Goal: Information Seeking & Learning: Learn about a topic

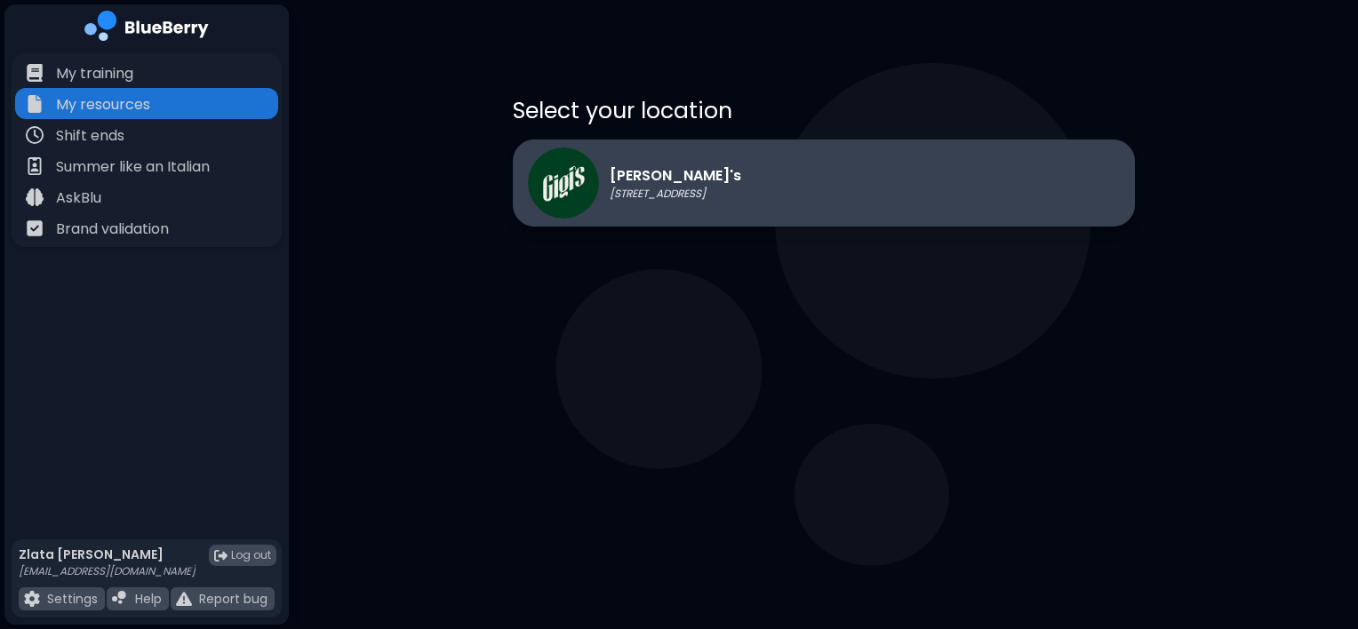
click at [595, 192] on img at bounding box center [563, 183] width 71 height 71
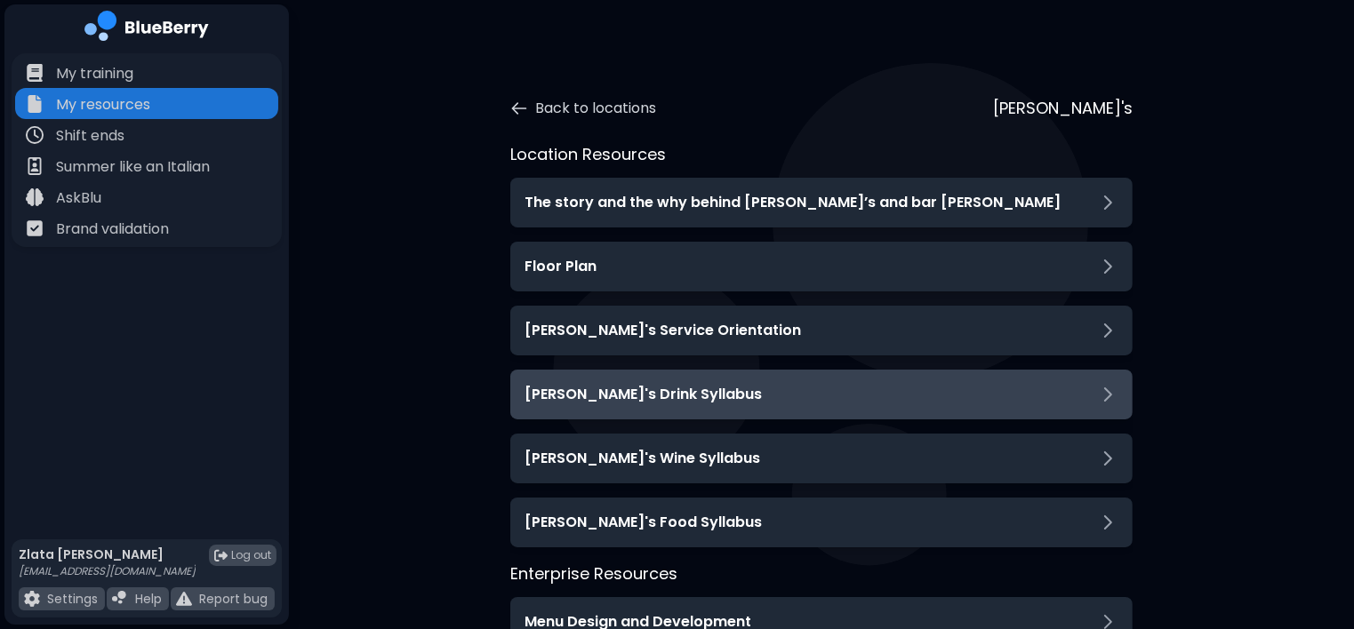
click at [593, 393] on h3 "[PERSON_NAME]'s Drink Syllabus" at bounding box center [642, 394] width 237 height 21
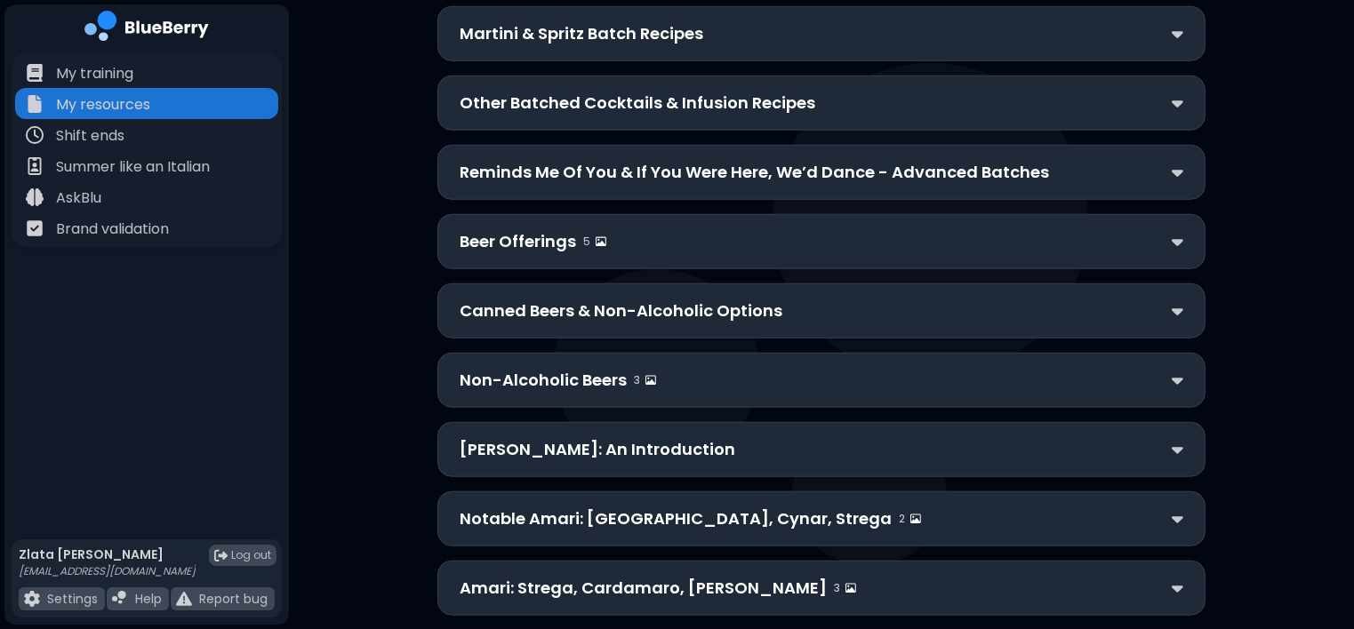
scroll to position [1426, 0]
click at [491, 300] on p "Canned Beers & Non-Alcoholic Options" at bounding box center [620, 312] width 323 height 25
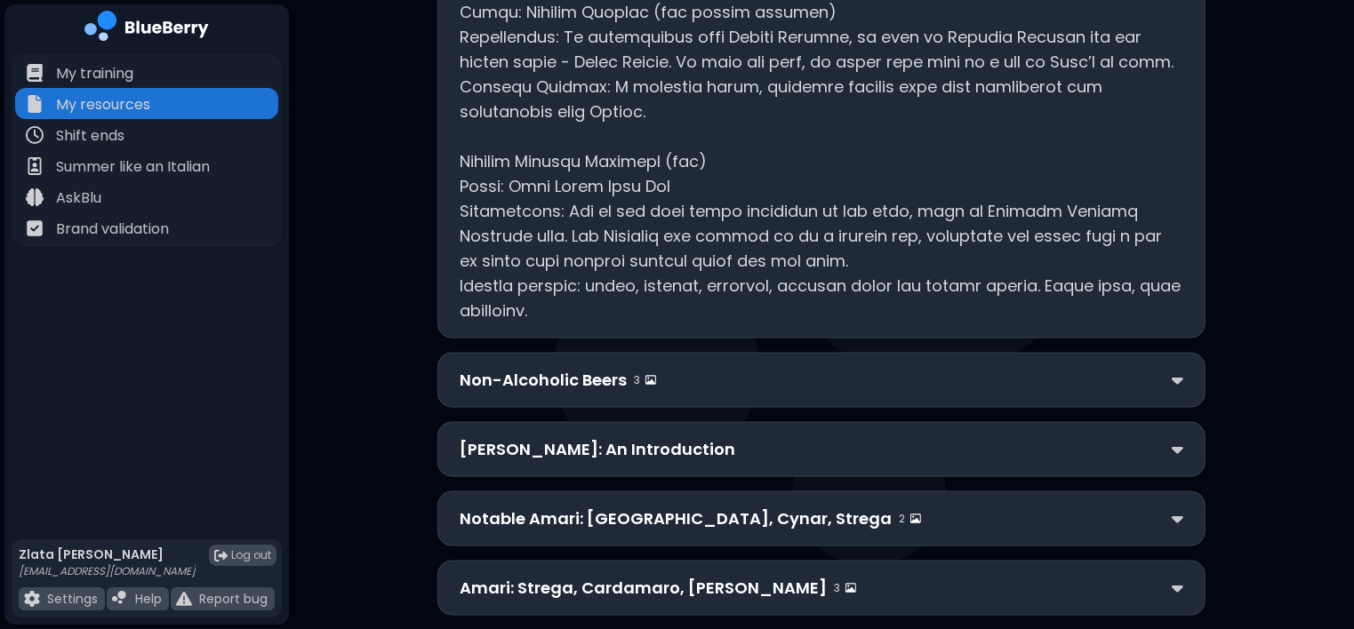
scroll to position [2248, 0]
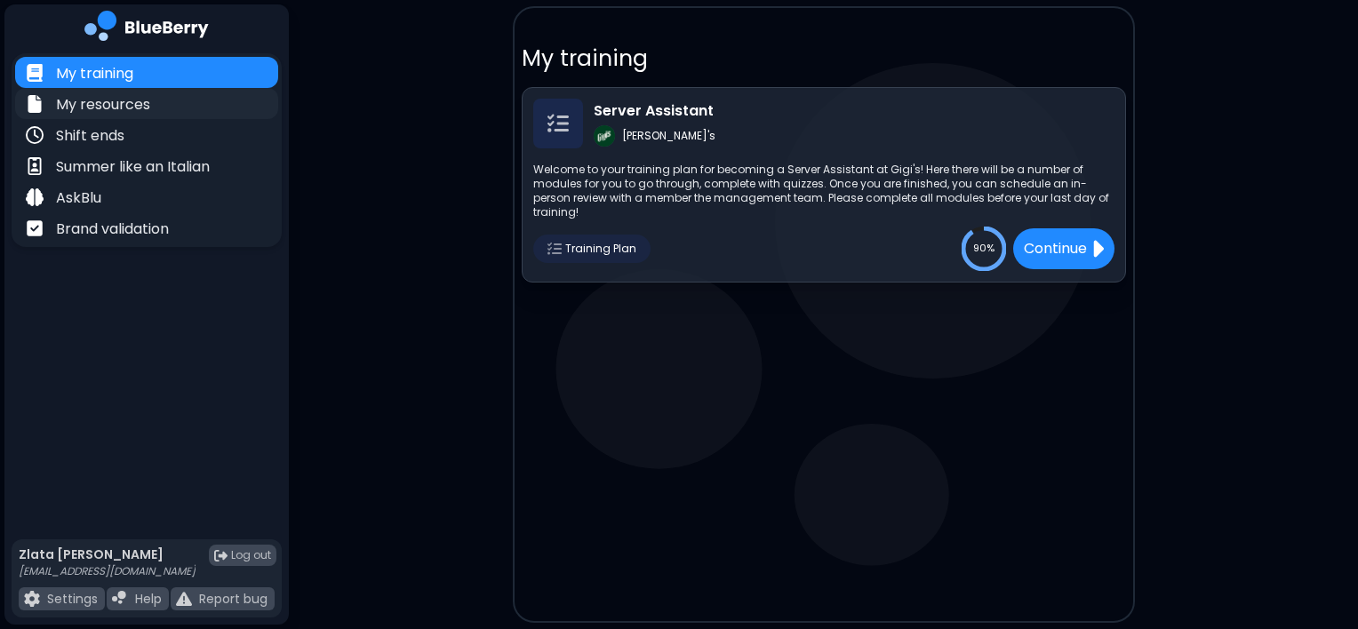
click at [196, 110] on div "My resources" at bounding box center [146, 103] width 263 height 31
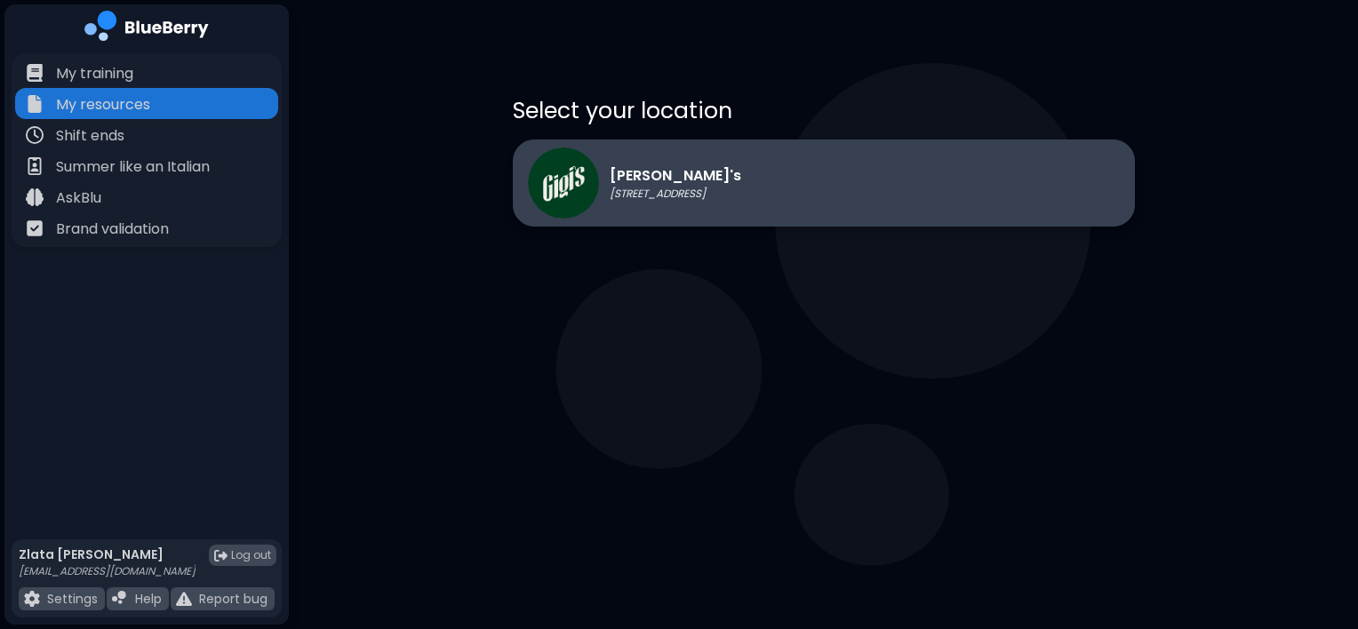
click at [731, 176] on div "[PERSON_NAME]'s [STREET_ADDRESS]" at bounding box center [824, 183] width 622 height 87
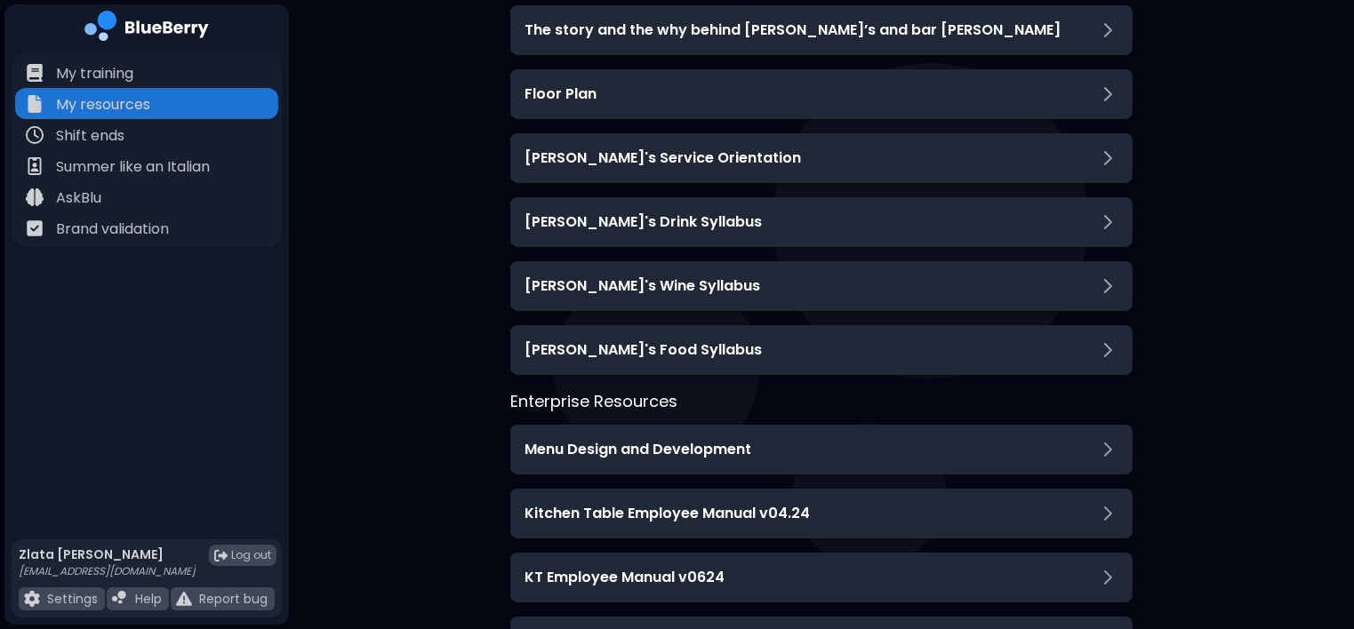
scroll to position [173, 0]
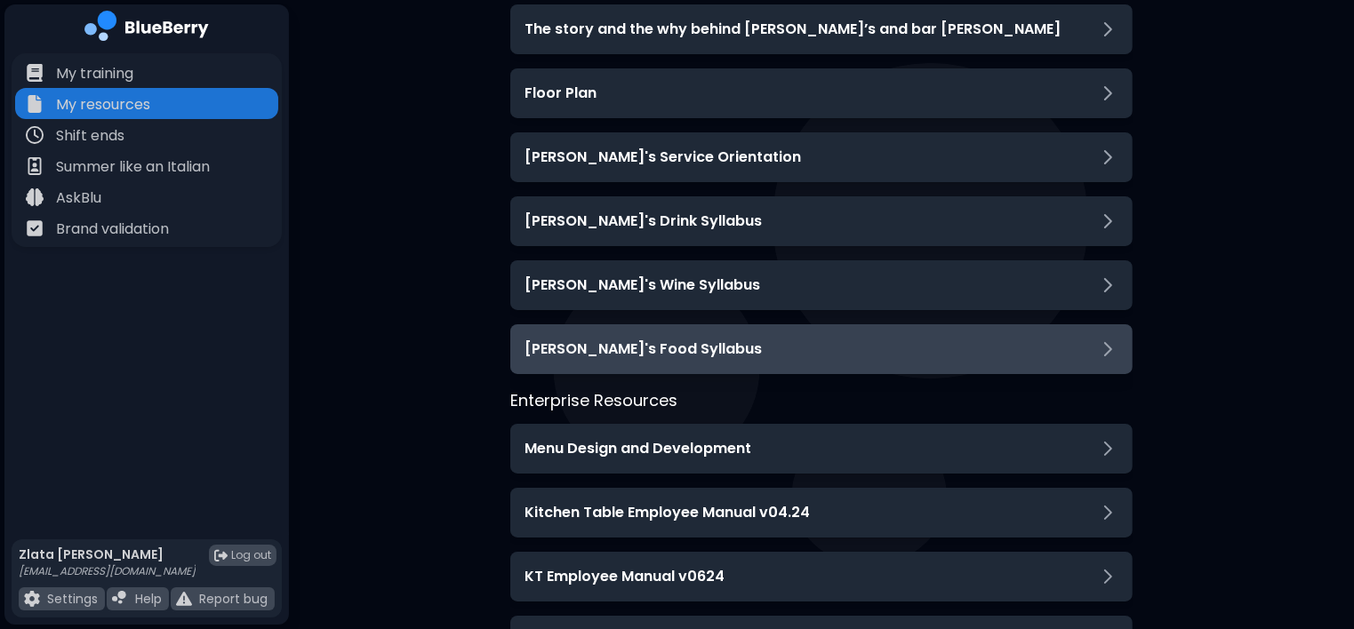
click at [607, 355] on h3 "[PERSON_NAME]'s Food Syllabus" at bounding box center [642, 349] width 237 height 21
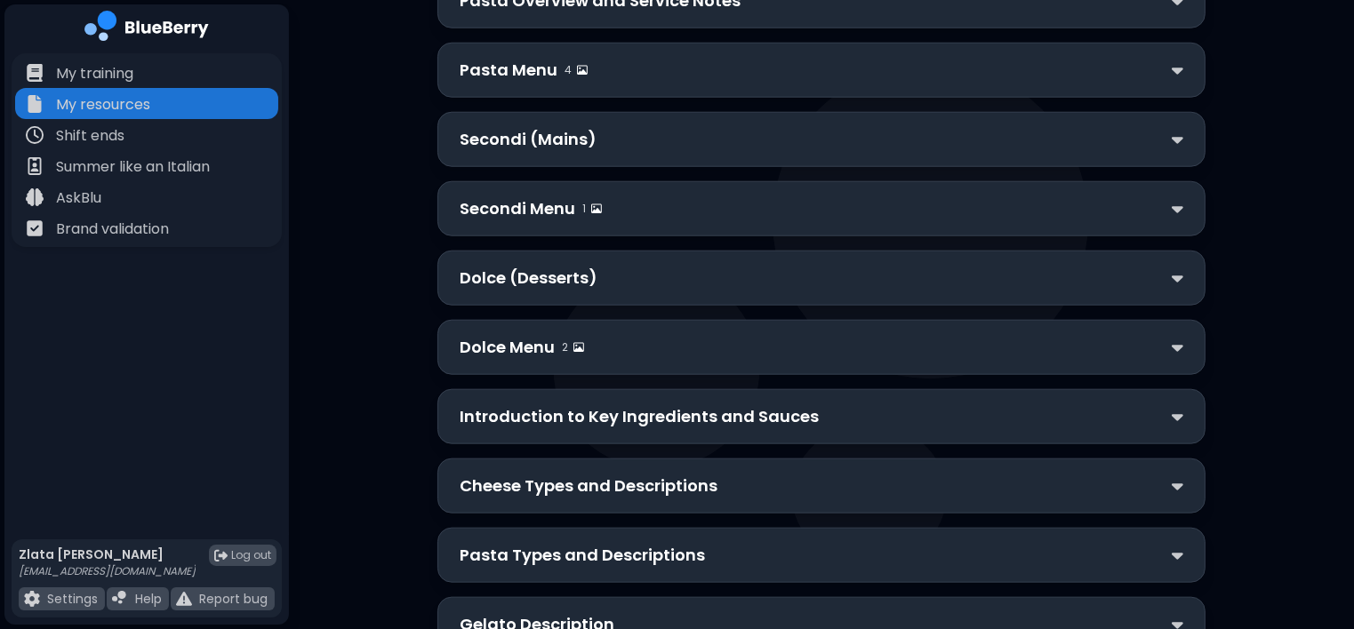
scroll to position [1591, 0]
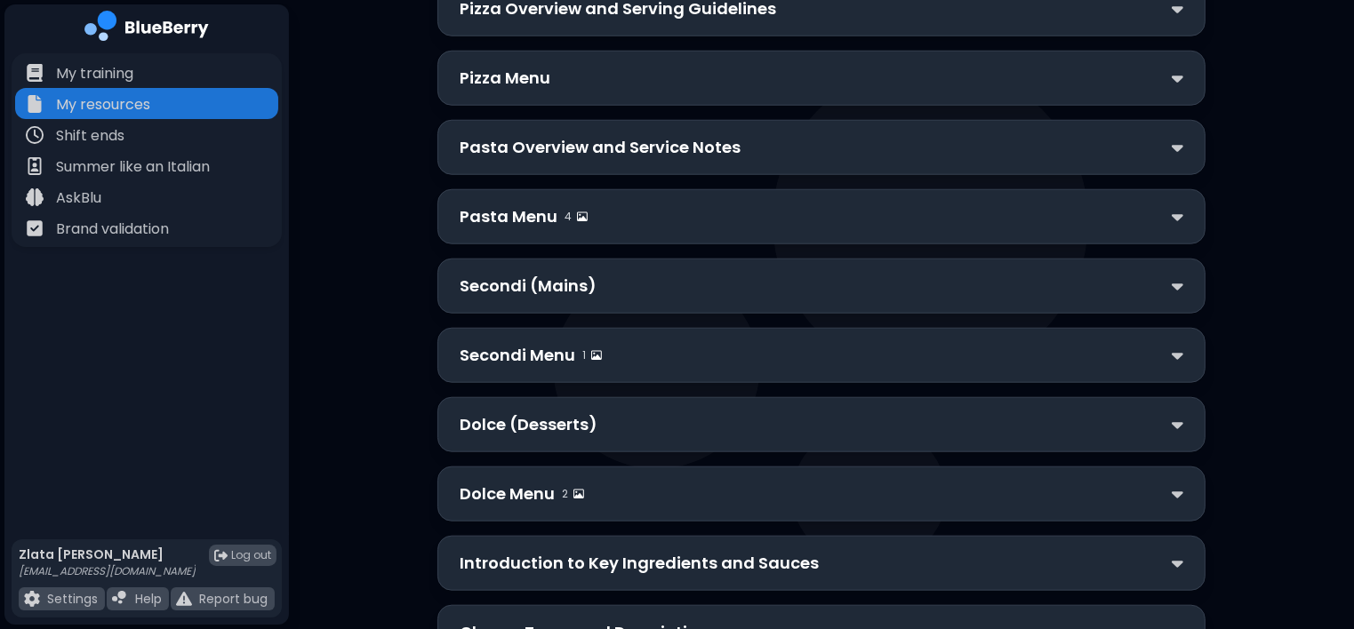
click at [567, 210] on div "4" at bounding box center [575, 217] width 23 height 14
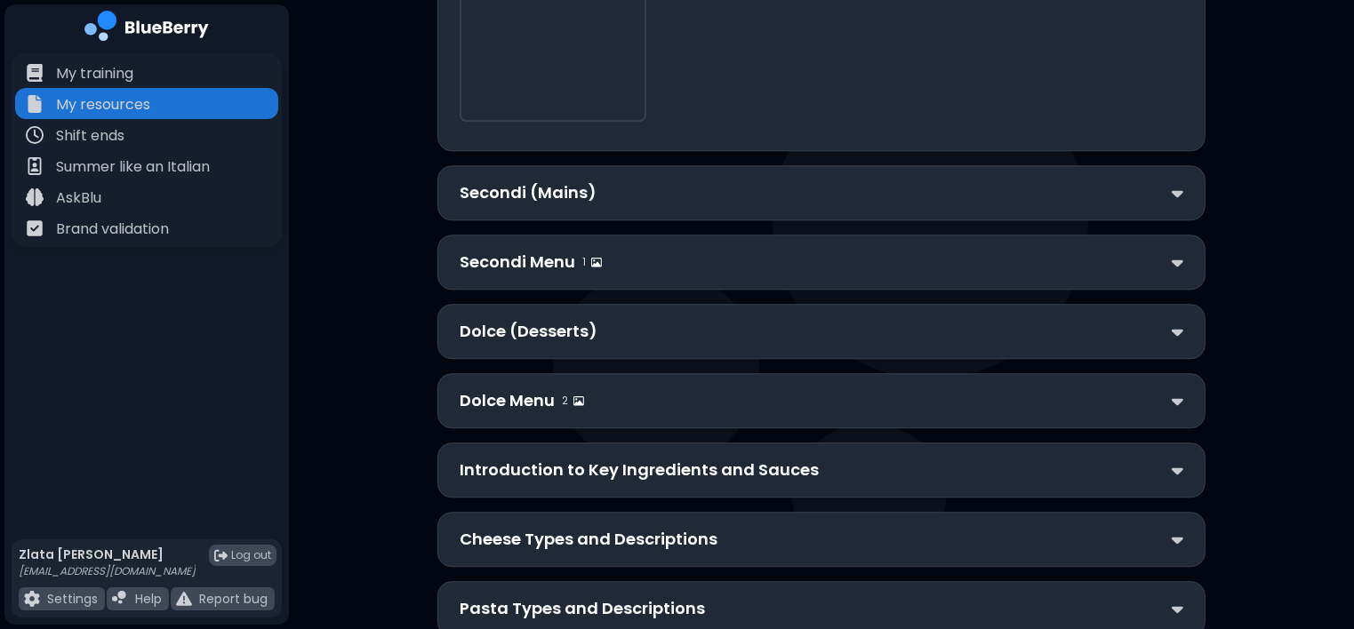
scroll to position [4620, 0]
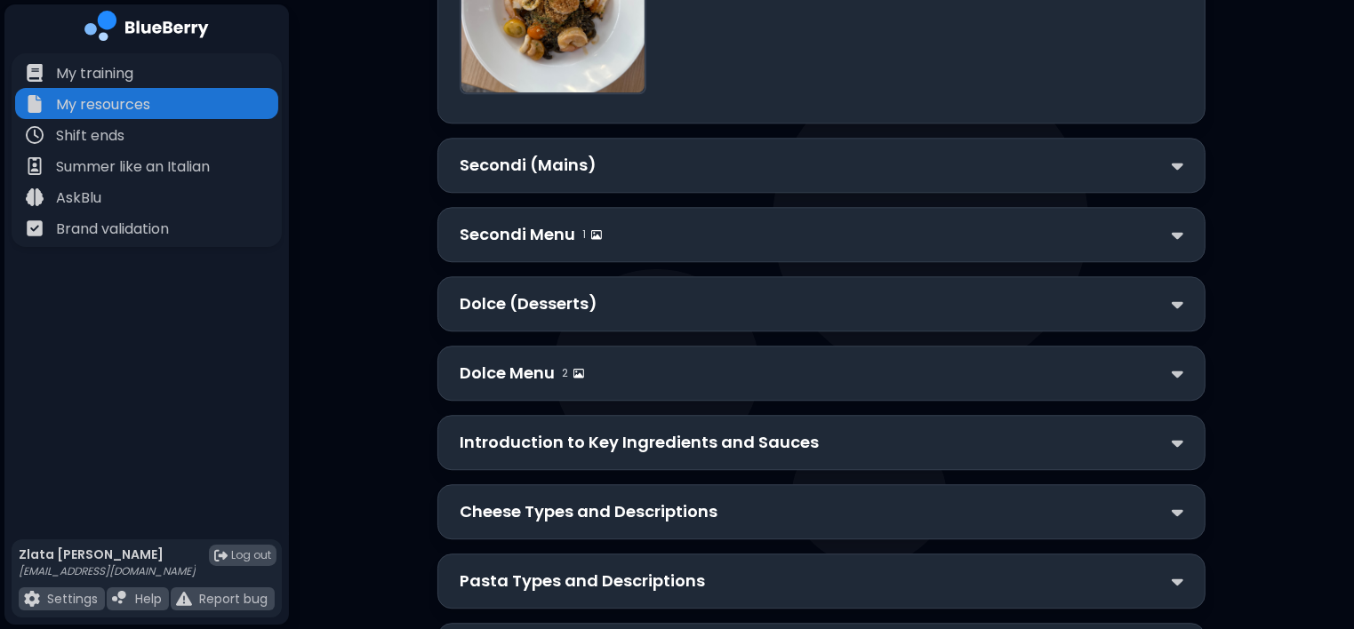
click at [567, 178] on p "Secondi (Mains)" at bounding box center [527, 165] width 137 height 25
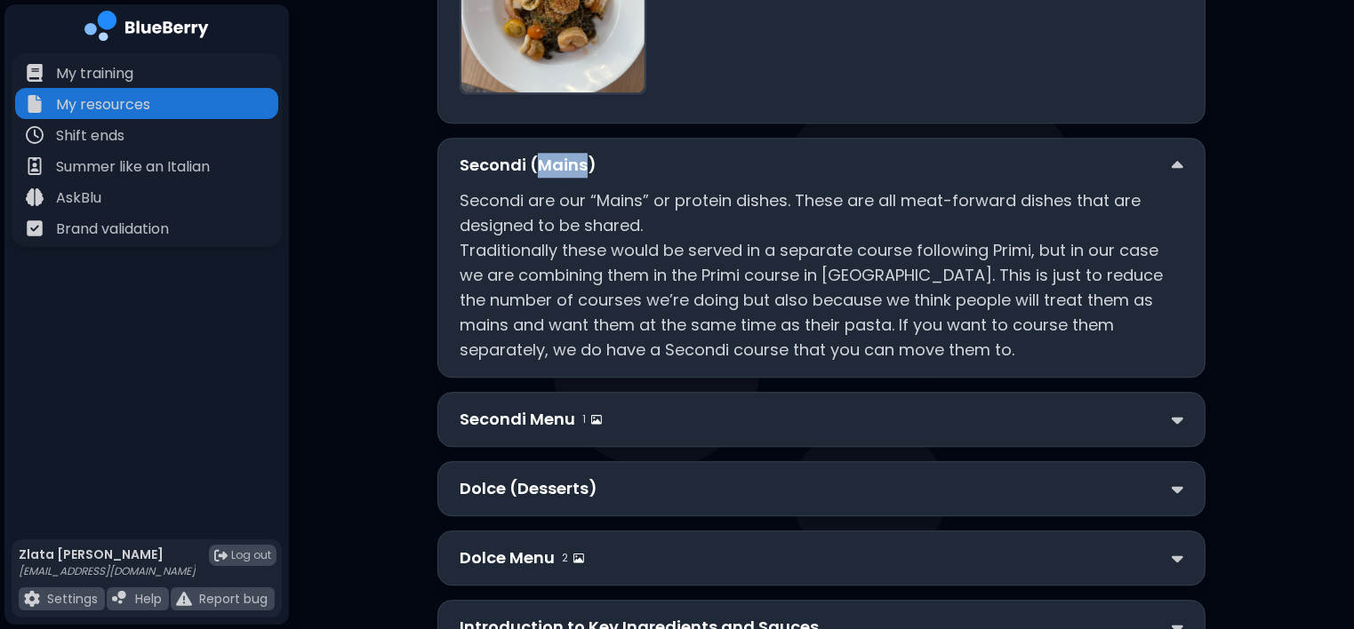
click at [567, 178] on p "Secondi (Mains)" at bounding box center [527, 165] width 137 height 25
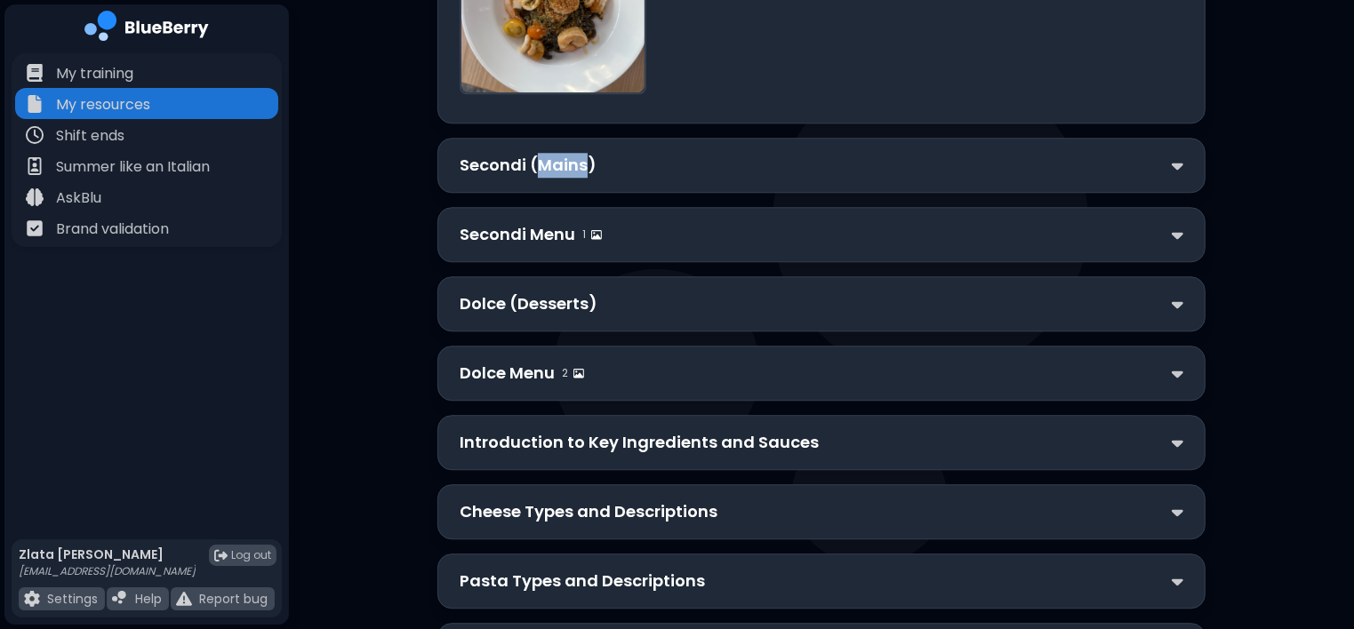
click at [567, 178] on p "Secondi (Mains)" at bounding box center [527, 165] width 137 height 25
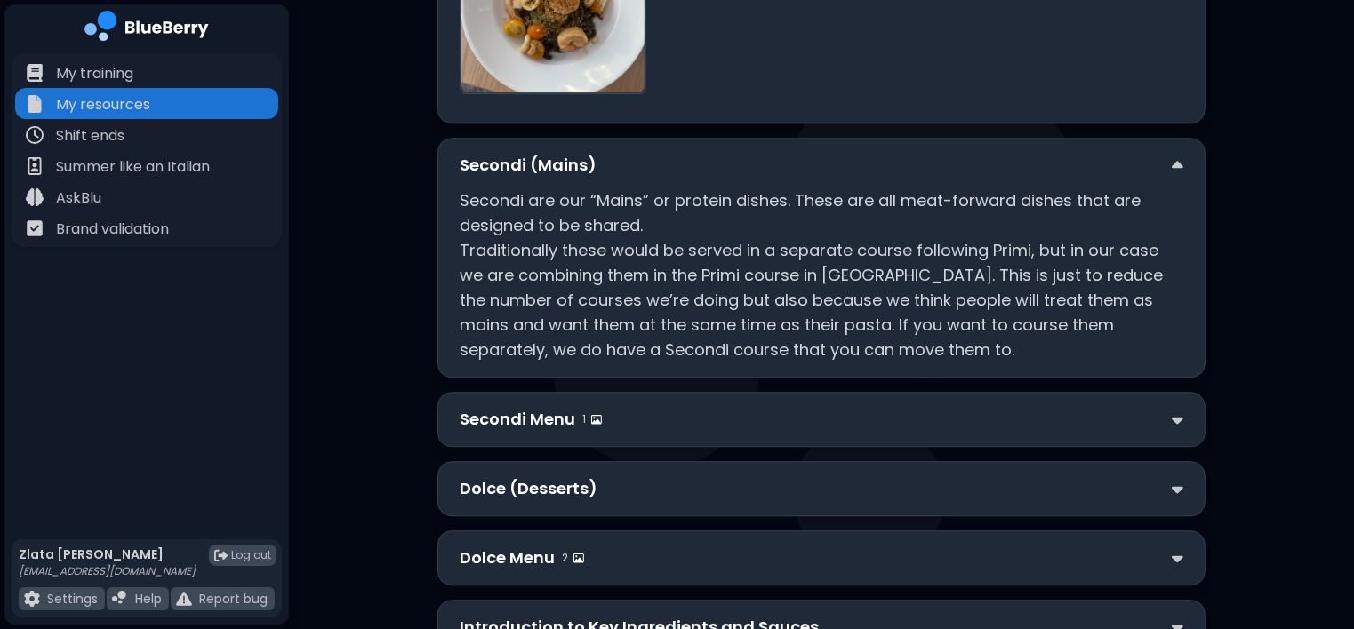
click at [478, 447] on div "Secondi Menu 1" at bounding box center [821, 419] width 768 height 55
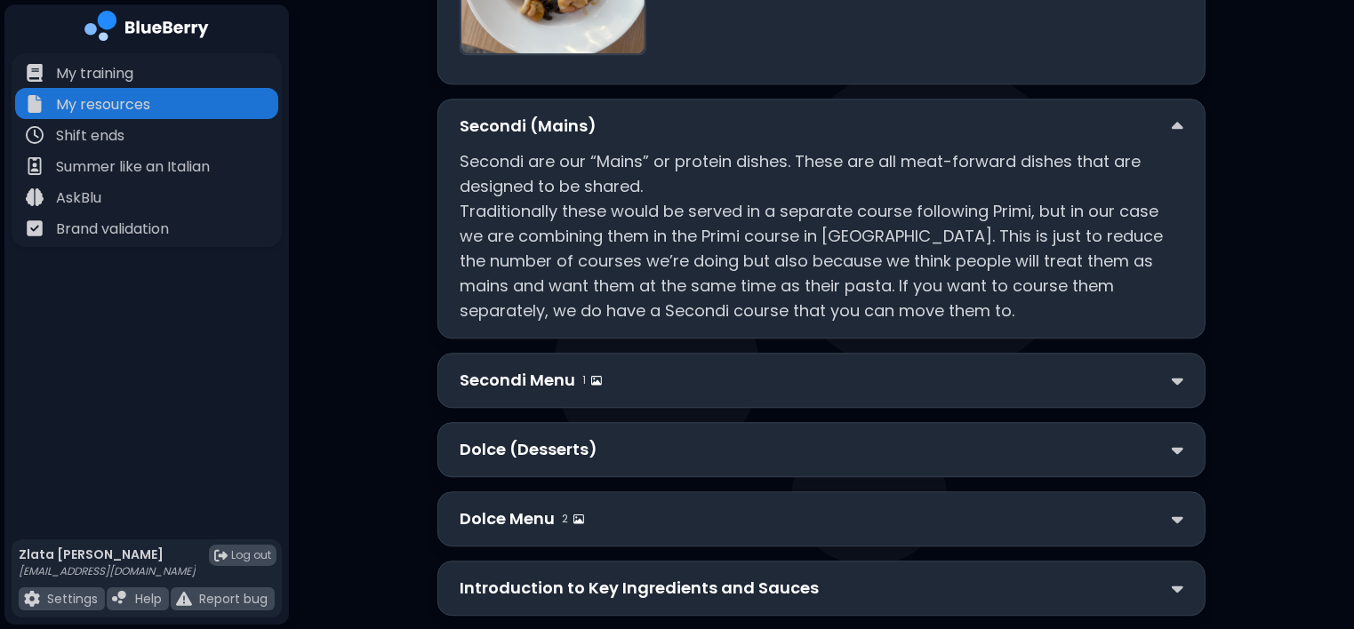
scroll to position [4664, 0]
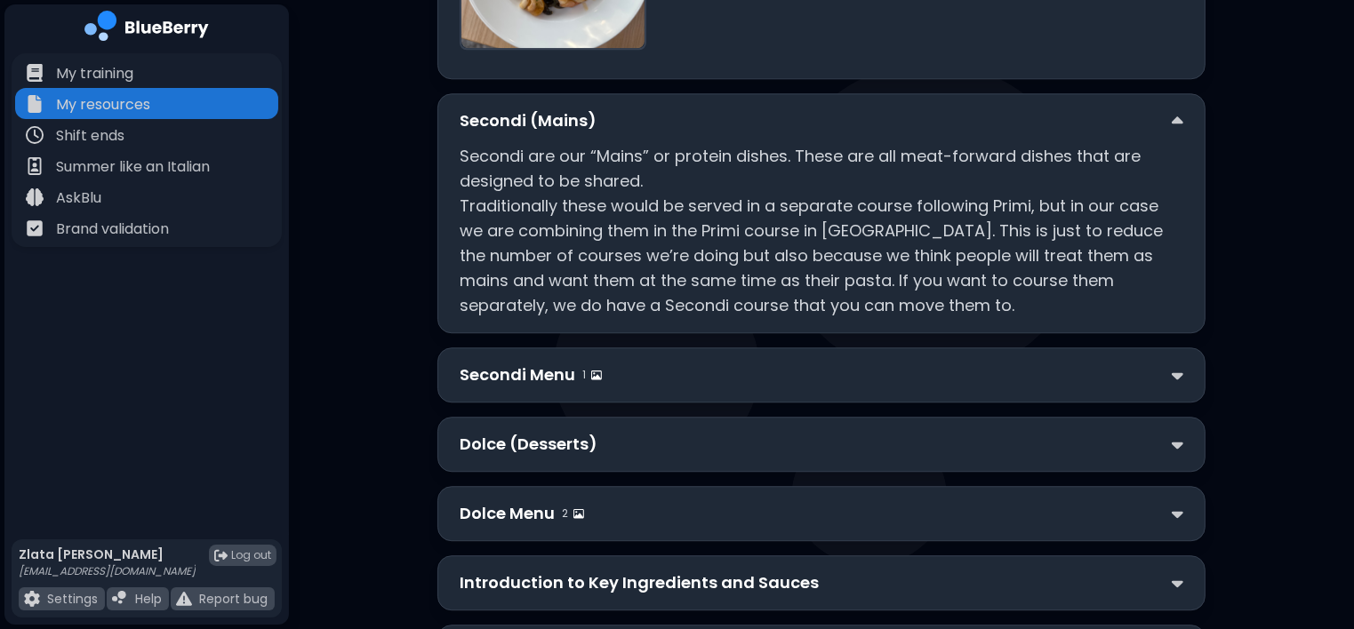
click at [494, 387] on p "Secondi Menu" at bounding box center [517, 375] width 116 height 25
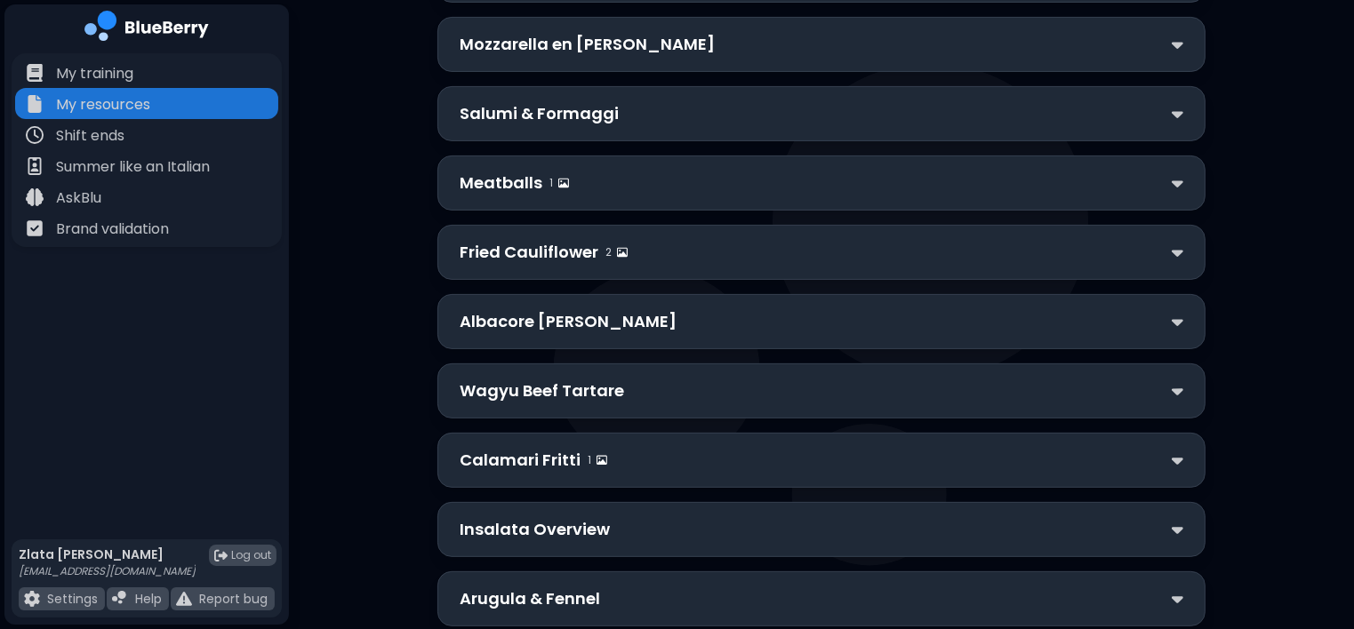
scroll to position [0, 0]
